Goal: Task Accomplishment & Management: Complete application form

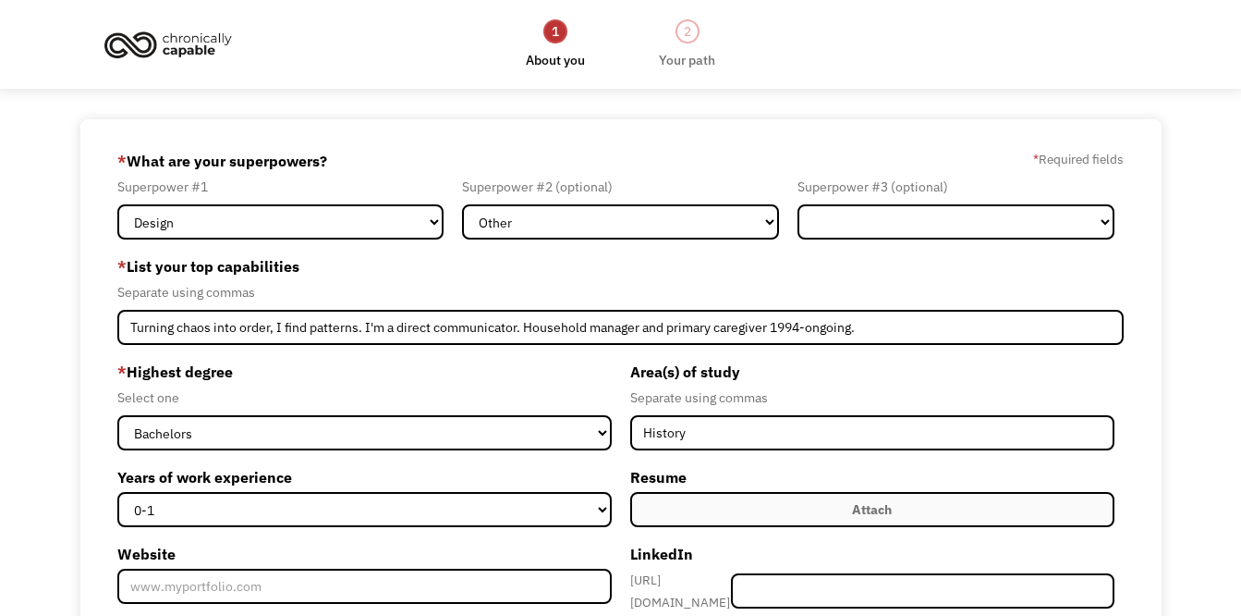
select select "Design"
select select "Other"
select select "bachelors"
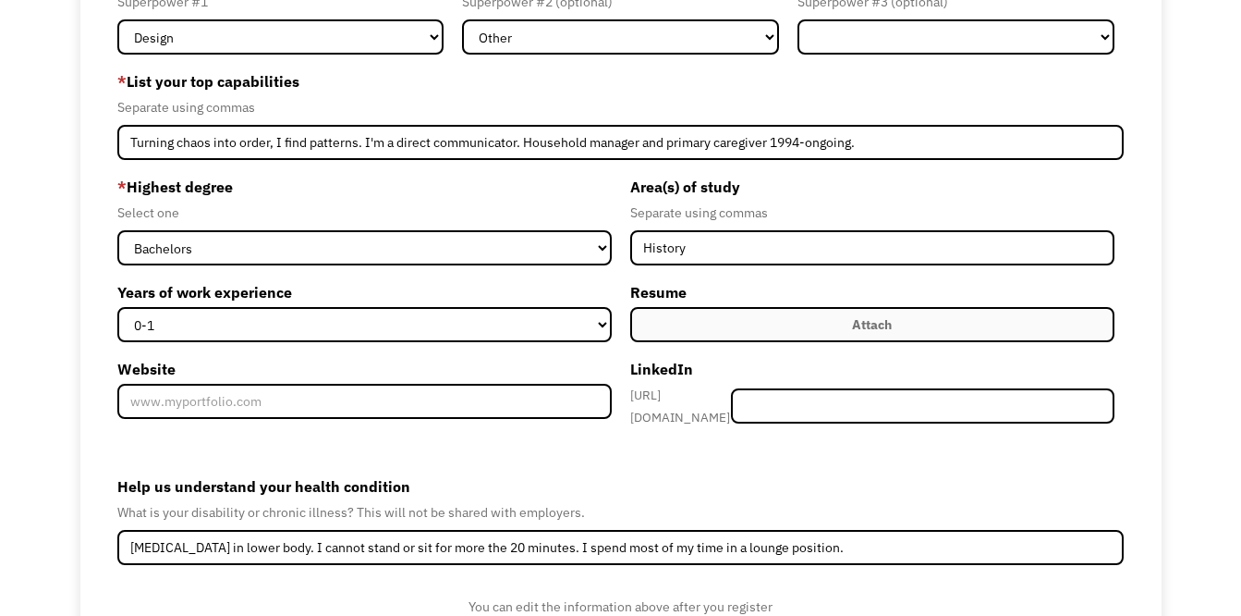
scroll to position [277, 0]
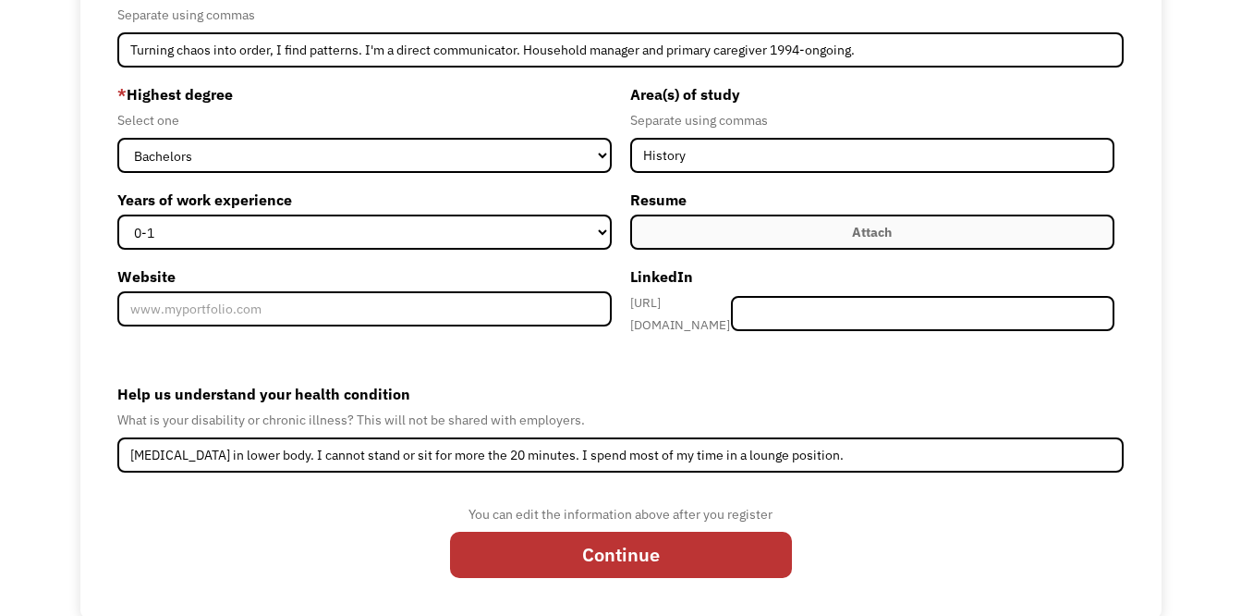
click at [871, 238] on div "Attach" at bounding box center [872, 232] width 40 height 22
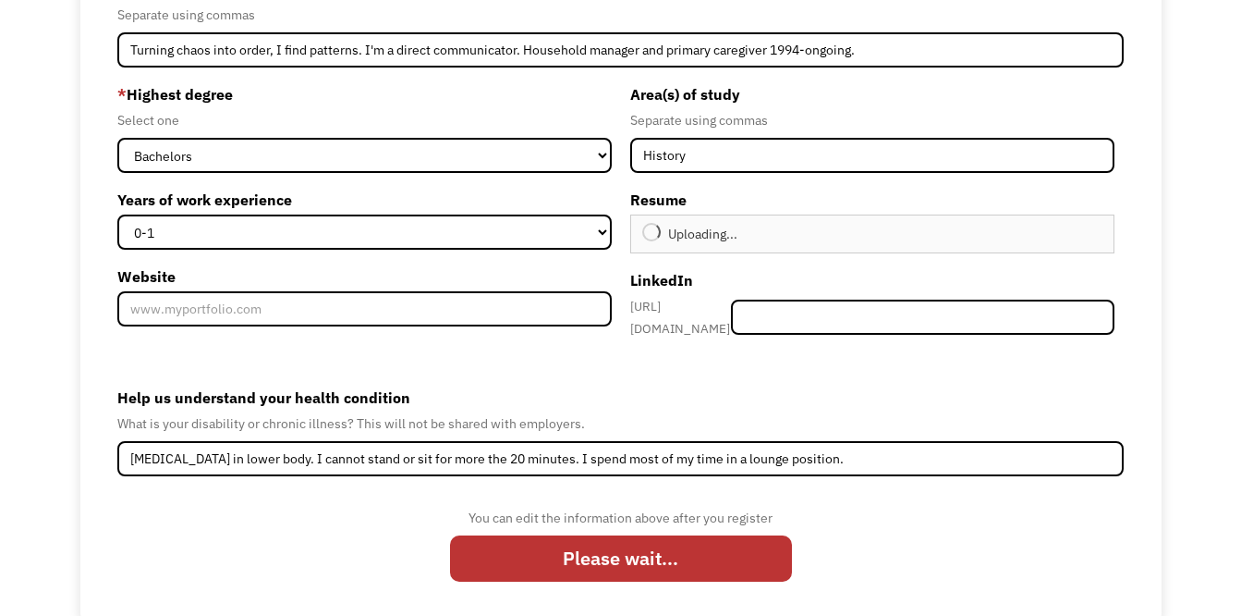
type input "Continue"
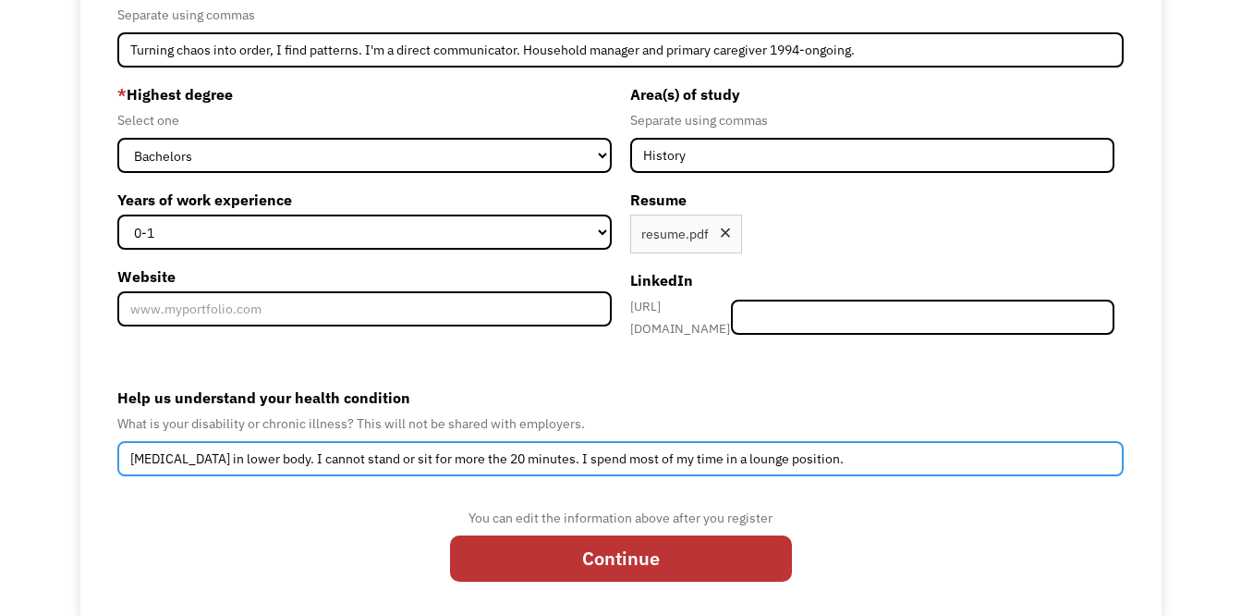
click at [832, 454] on input "[MEDICAL_DATA] in lower body. I cannot stand or sit for more the 20 minutes. I …" at bounding box center [620, 458] width 1007 height 35
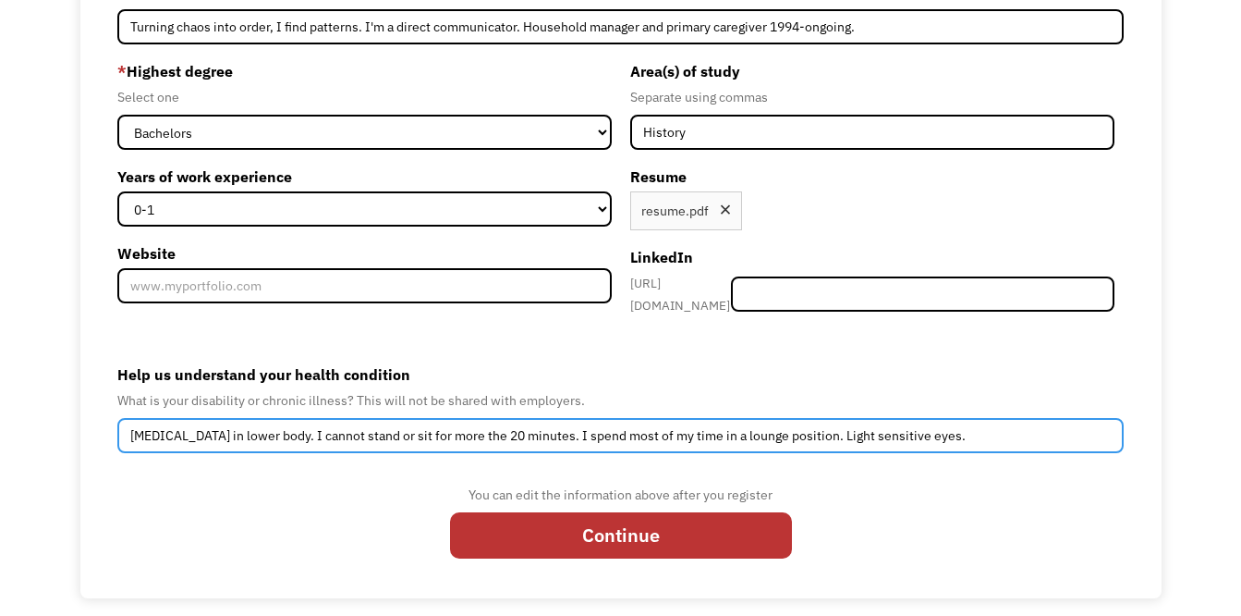
scroll to position [304, 0]
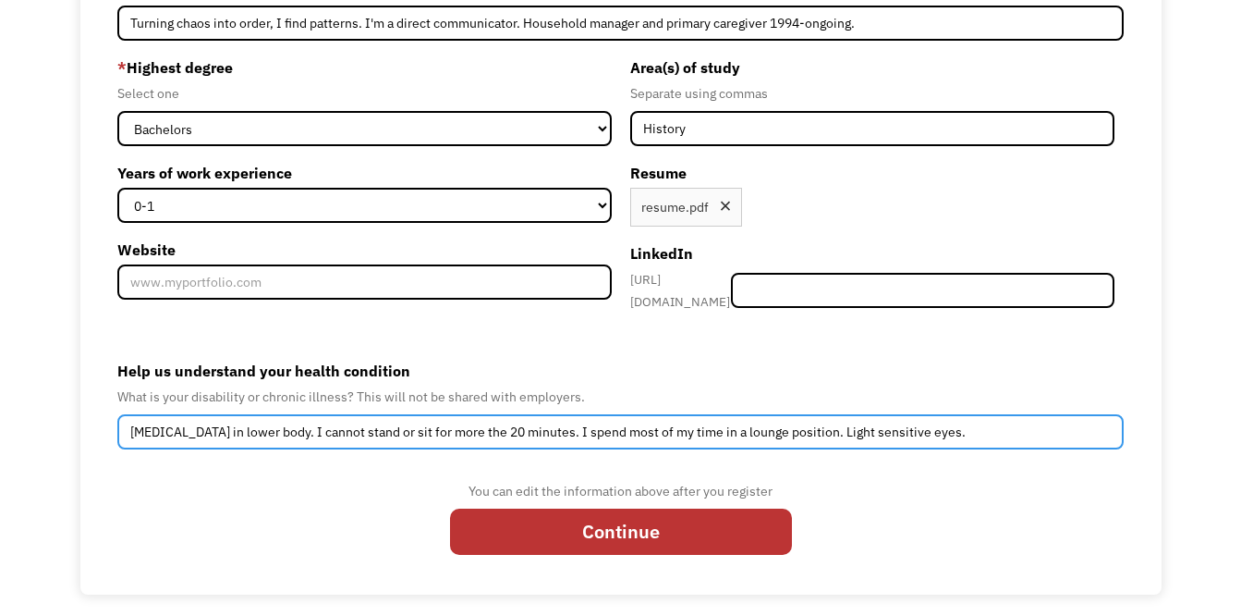
type input "[MEDICAL_DATA] in lower body. I cannot stand or sit for more the 20 minutes. I …"
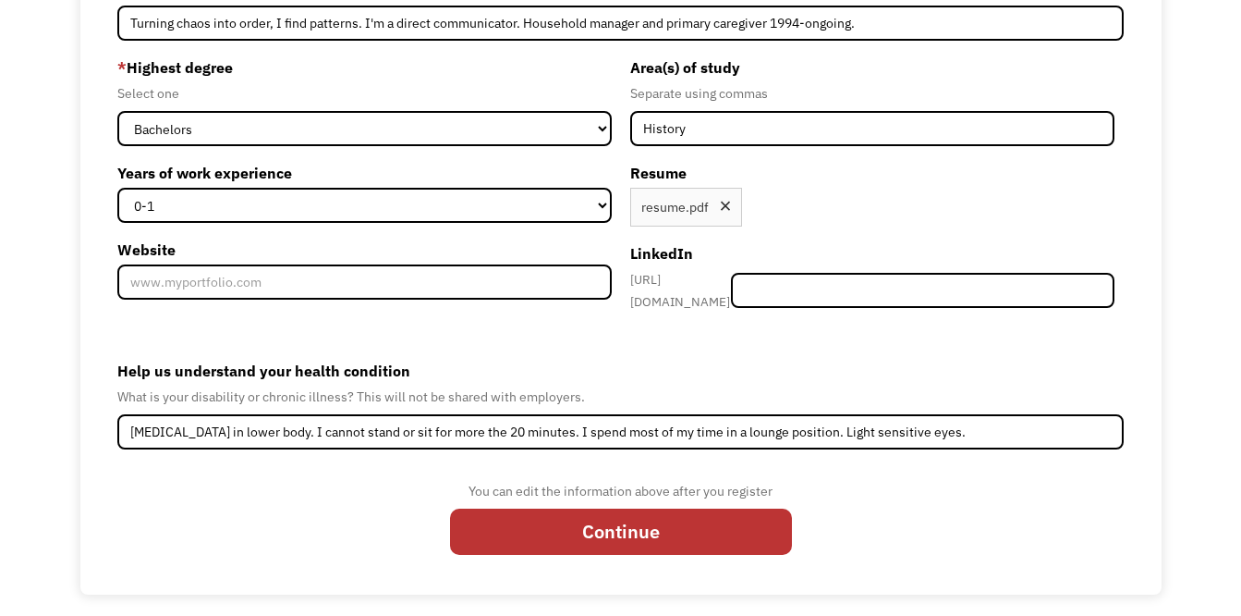
click at [583, 536] on input "Continue" at bounding box center [621, 531] width 342 height 47
type input "Please wait..."
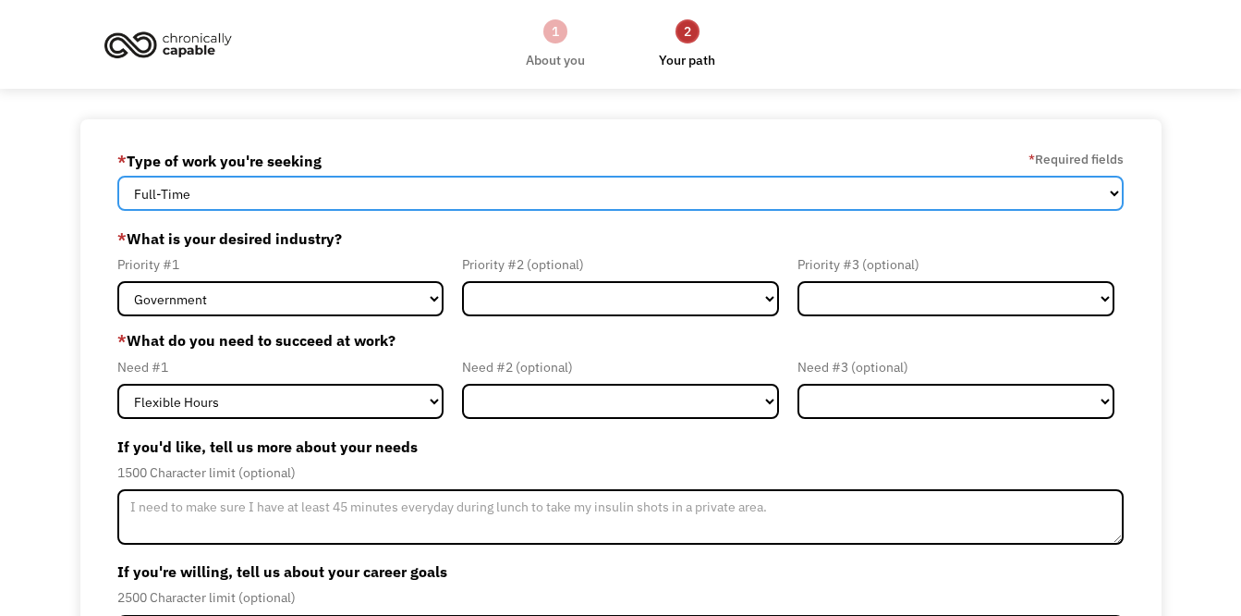
click at [1115, 193] on select "Full-Time Part-Time Both Full-Time and Part-Time" at bounding box center [620, 193] width 1007 height 35
select select "part-time"
click at [117, 176] on select "Full-Time Part-Time Both Full-Time and Part-Time" at bounding box center [620, 193] width 1007 height 35
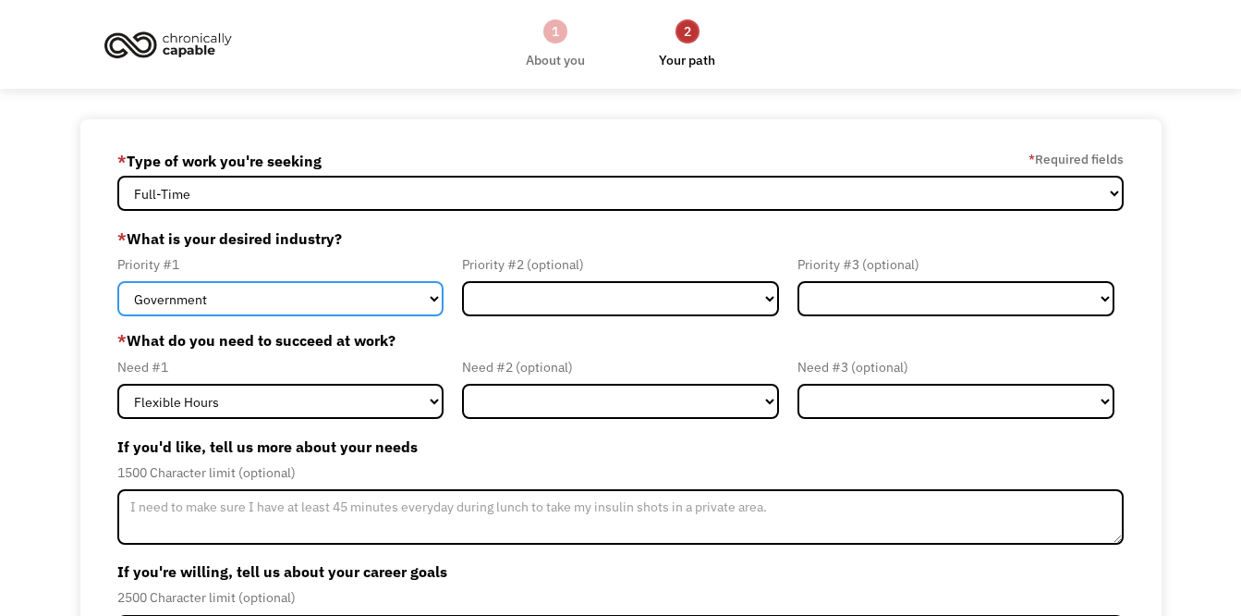
click at [429, 298] on select "Government Finance & Insurance Health & Social Care Tech & Engineering Creative…" at bounding box center [280, 298] width 326 height 35
click at [435, 299] on select "Government Finance & Insurance Health & Social Care Tech & Engineering Creative…" at bounding box center [280, 298] width 326 height 35
click at [433, 300] on select "Government Finance & Insurance Health & Social Care Tech & Engineering Creative…" at bounding box center [280, 298] width 326 height 35
select select "Administrative"
click at [117, 281] on select "Government Finance & Insurance Health & Social Care Tech & Engineering Creative…" at bounding box center [280, 298] width 326 height 35
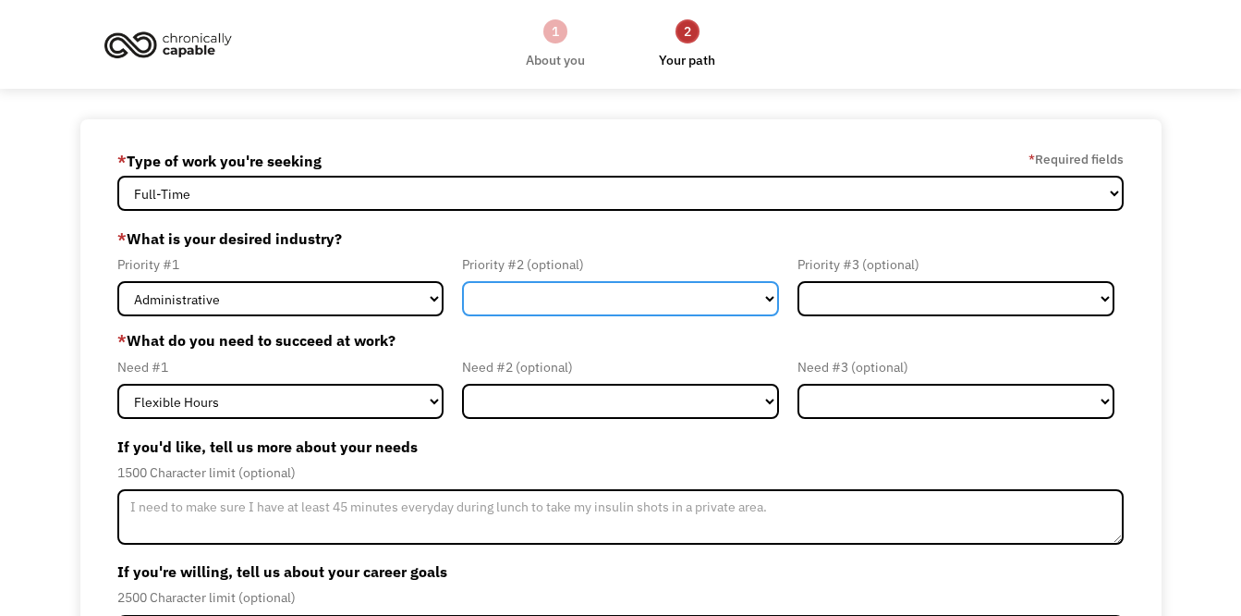
click at [770, 301] on select "Government Finance & Insurance Health & Social Care Tech & Engineering Creative…" at bounding box center [620, 298] width 317 height 35
select select "Creative & Design"
click at [462, 281] on select "Government Finance & Insurance Health & Social Care Tech & Engineering Creative…" at bounding box center [620, 298] width 317 height 35
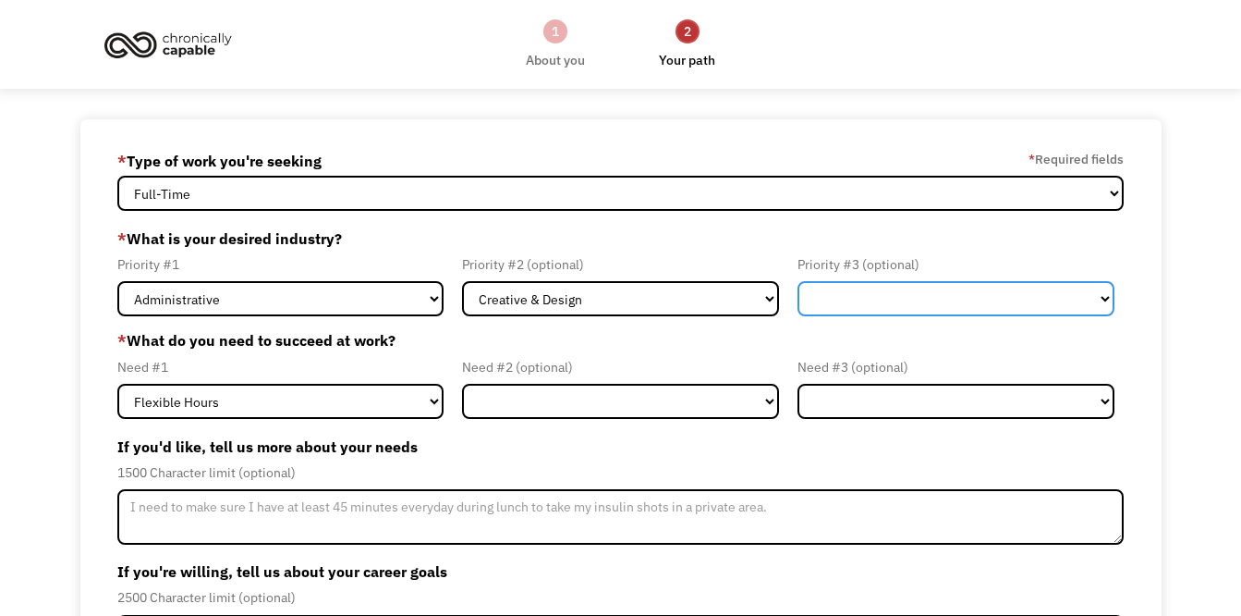
click at [1109, 299] on select "Government Finance & Insurance Health & Social Care Tech & Engineering Creative…" at bounding box center [956, 298] width 317 height 35
select select "Health & Social Care"
click at [798, 281] on select "Government Finance & Insurance Health & Social Care Tech & Engineering Creative…" at bounding box center [956, 298] width 317 height 35
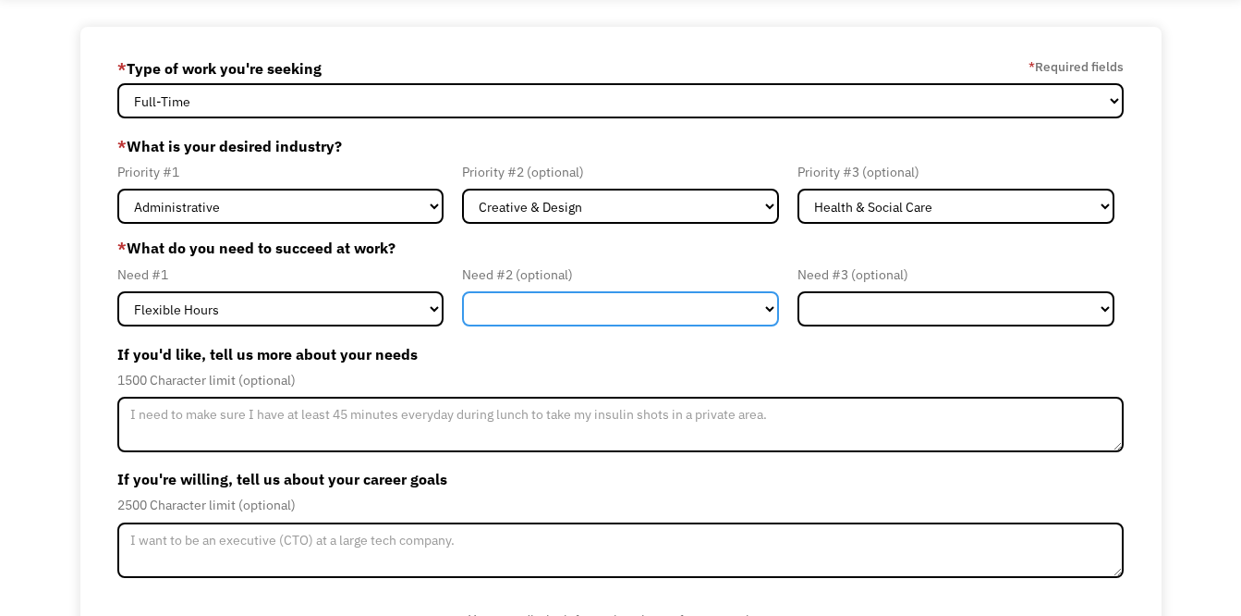
click at [771, 308] on select "Flexible Hours Remote Work Service Animal On-site Accommodations Visual Support…" at bounding box center [620, 308] width 317 height 35
select select "Remote Work"
click at [462, 291] on select "Flexible Hours Remote Work Service Animal On-site Accommodations Visual Support…" at bounding box center [620, 308] width 317 height 35
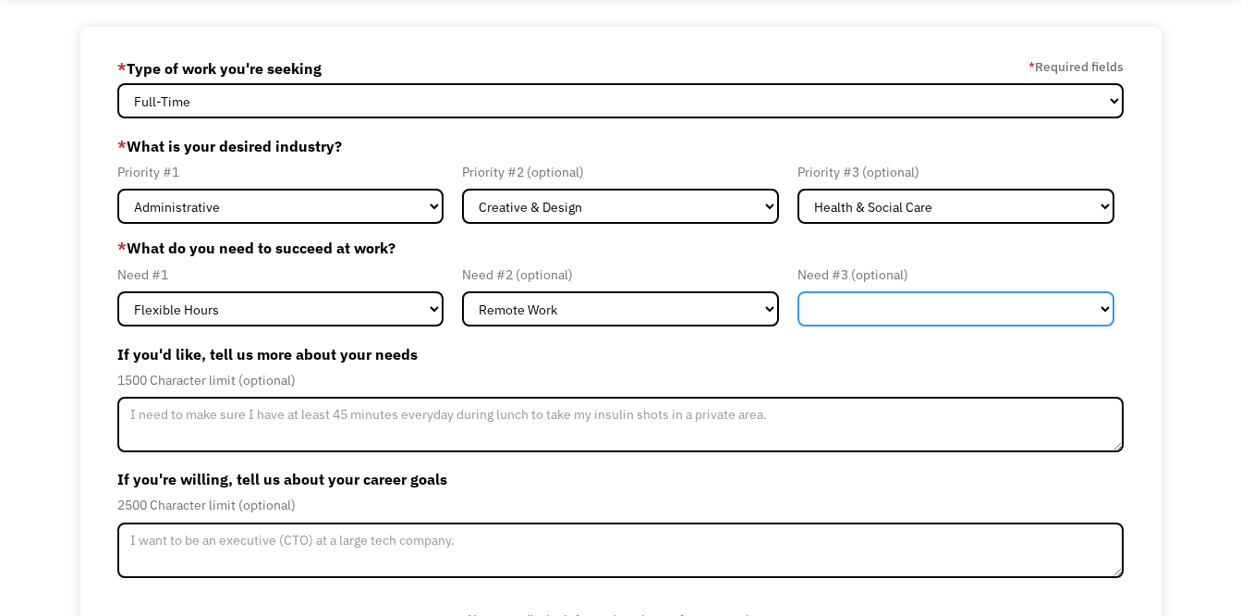
click at [1108, 310] on select "Flexible Hours Remote Work Service Animal On-site Accommodations Visual Support…" at bounding box center [956, 308] width 317 height 35
click at [1173, 482] on div "68d082d68c49bd4418fffd67 lumbres@msn.com MARY BOUCHE * Type of work you're seek…" at bounding box center [620, 375] width 1241 height 696
click at [1105, 310] on select "Flexible Hours Remote Work Service Animal On-site Accommodations Visual Support…" at bounding box center [956, 308] width 317 height 35
select select "Other"
click at [798, 291] on select "Flexible Hours Remote Work Service Animal On-site Accommodations Visual Support…" at bounding box center [956, 308] width 317 height 35
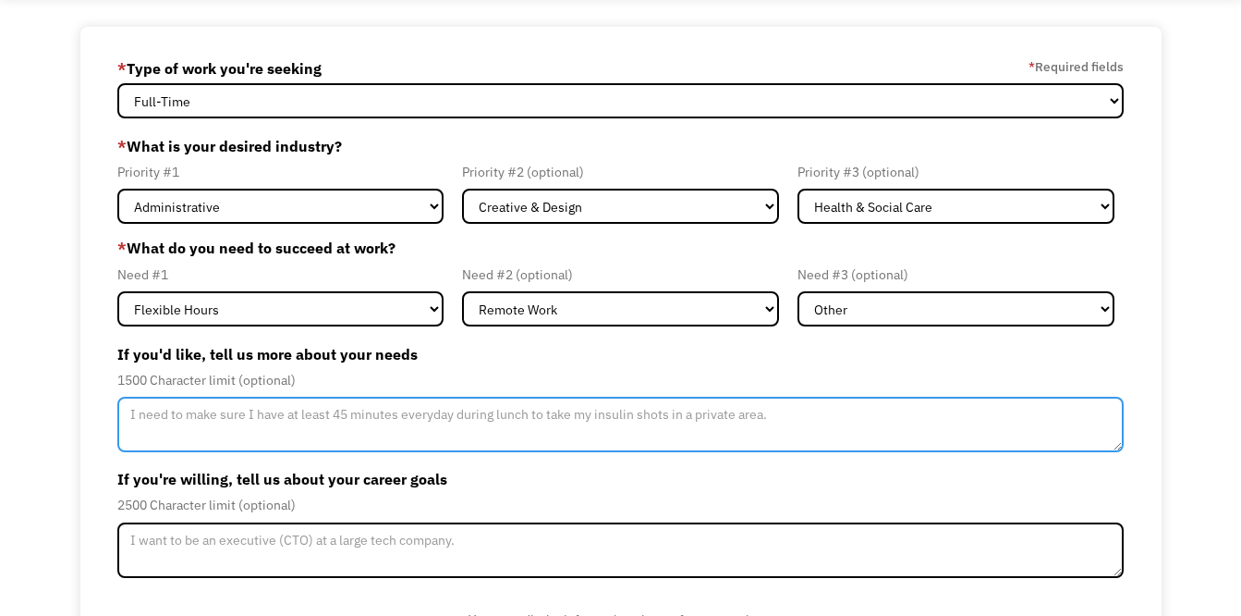
click at [303, 417] on textarea "Member-Update-Form-Step2" at bounding box center [620, 424] width 1007 height 55
paste textarea "“Flexible scheduling to accommodate caregiving responsibilities.”"
type textarea "Flexible scheduling to accommodate caregiving responsibilities. Ability to be a…"
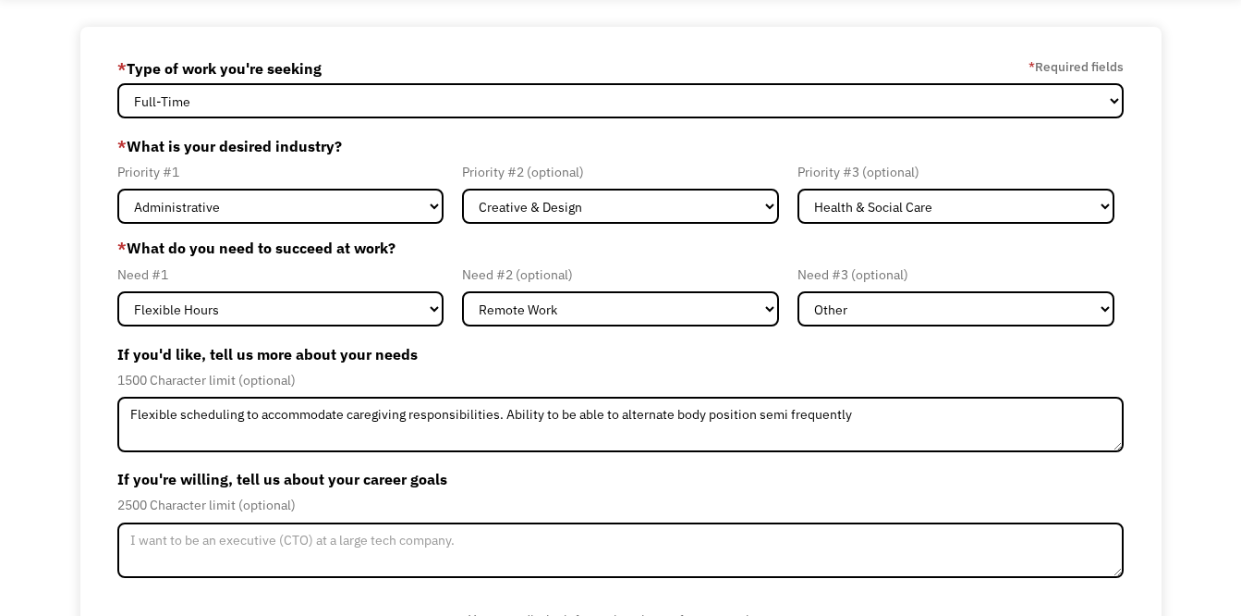
click at [1187, 422] on div "68d082d68c49bd4418fffd67 lumbres@msn.com MARY BOUCHE * Type of work you're seek…" at bounding box center [620, 375] width 1241 height 696
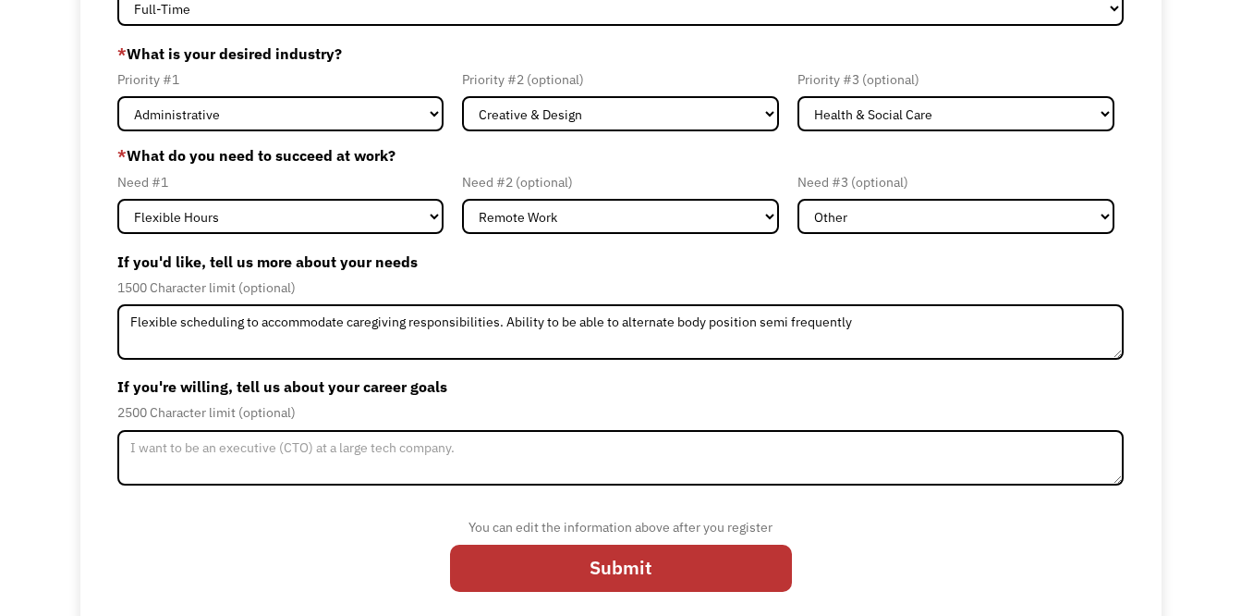
scroll to position [200, 0]
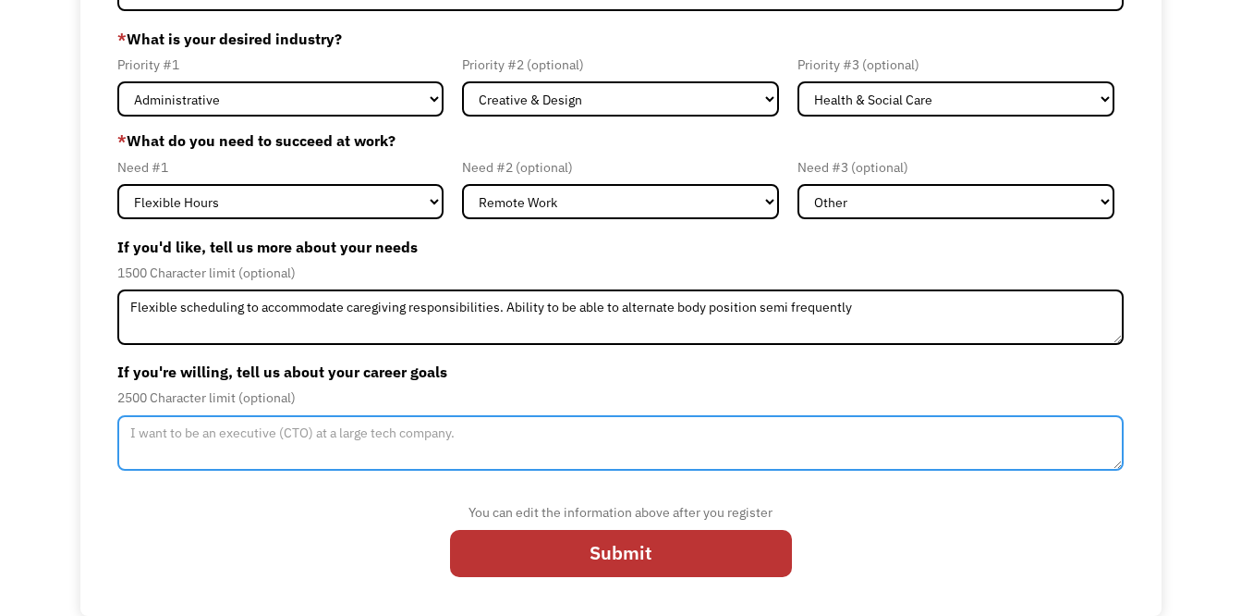
click at [354, 438] on textarea "Member-Update-Form-Step2" at bounding box center [620, 442] width 1007 height 55
paste textarea "Secure stable employment that provides financial independence and improves qual…"
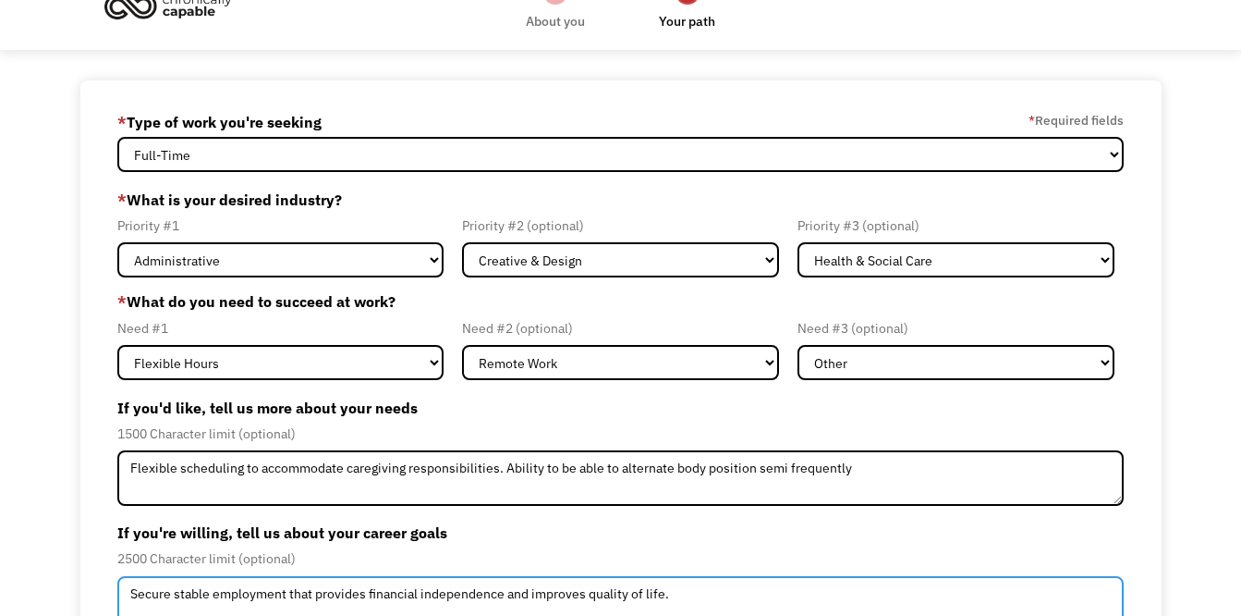
scroll to position [0, 0]
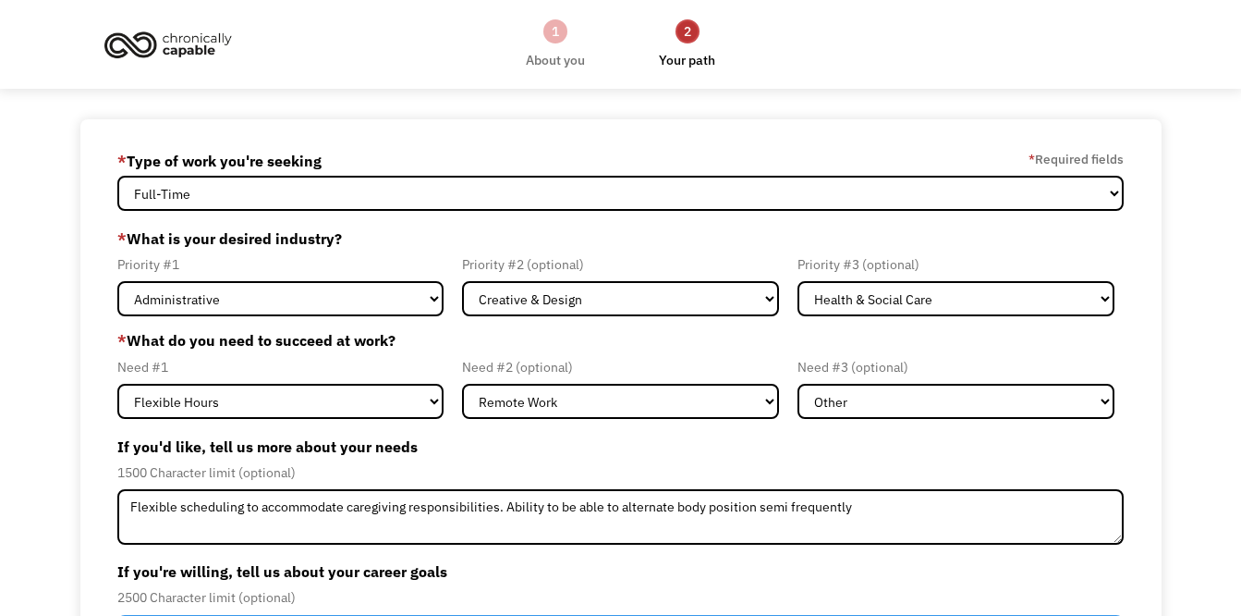
type textarea "Secure stable employment that provides financial independence and improves qual…"
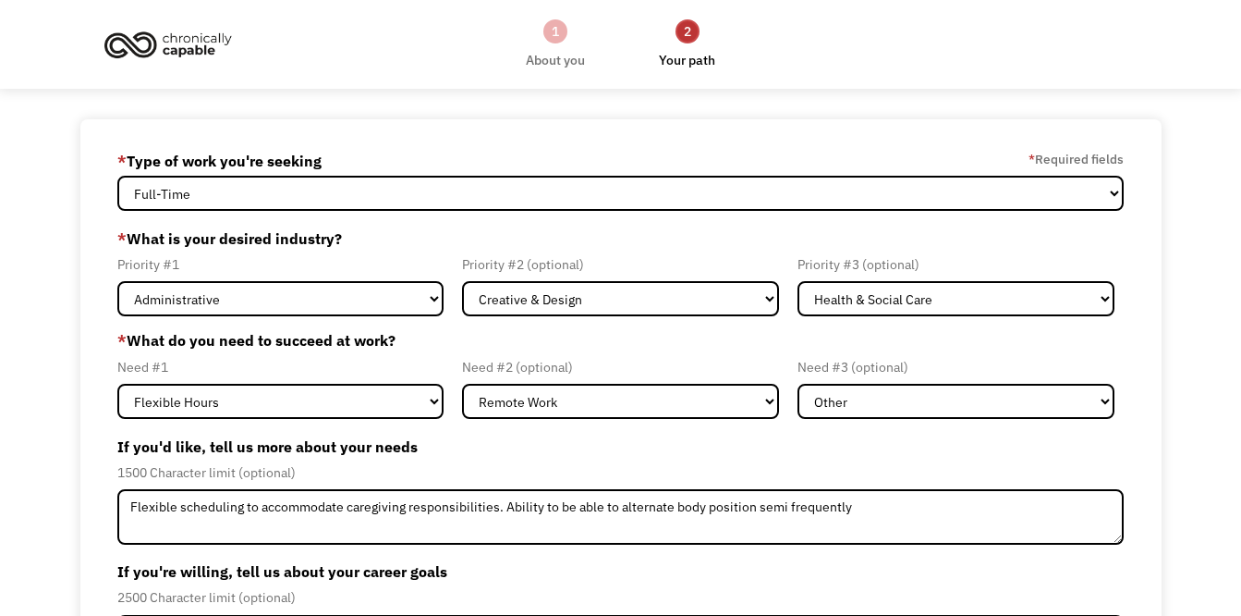
click at [1141, 313] on div "68d082d68c49bd4418fffd67 lumbres@msn.com MARY BOUCHE * Type of work you're seek…" at bounding box center [620, 467] width 1081 height 696
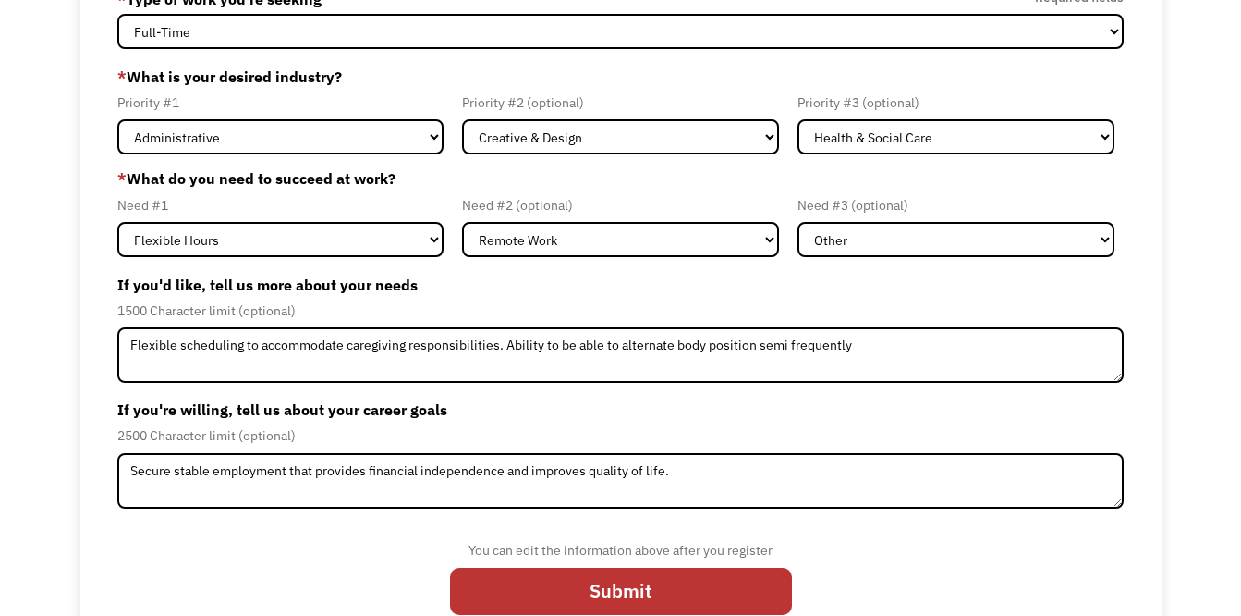
scroll to position [200, 0]
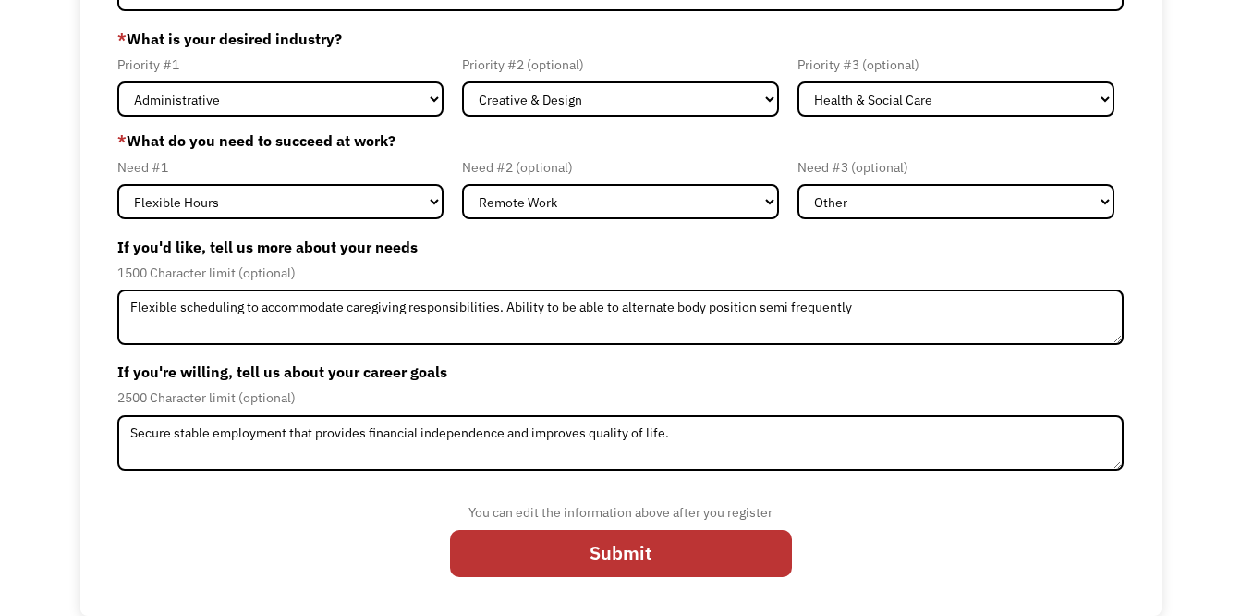
click at [669, 562] on input "Submit" at bounding box center [621, 553] width 342 height 47
